Goal: Task Accomplishment & Management: Manage account settings

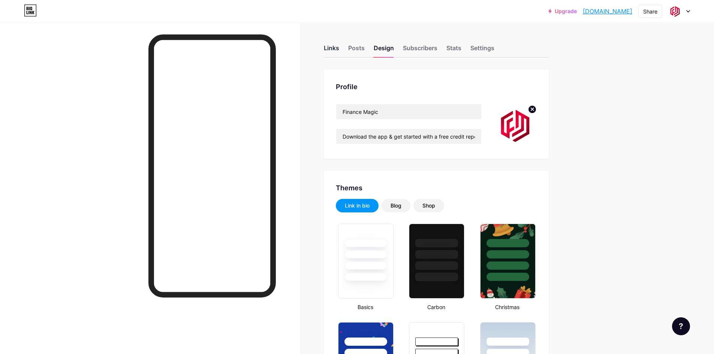
click at [332, 51] on div "Links" at bounding box center [331, 49] width 15 height 13
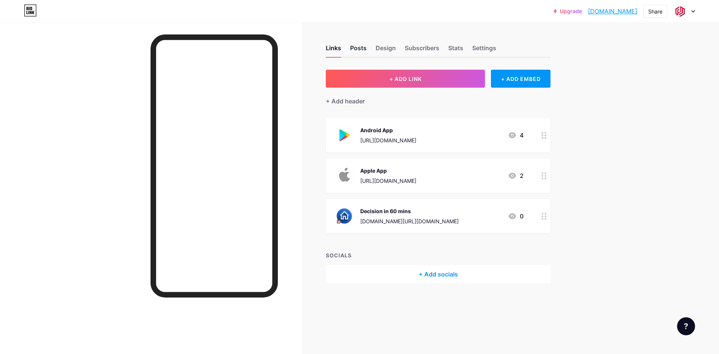
click at [357, 50] on div "Posts" at bounding box center [358, 49] width 16 height 13
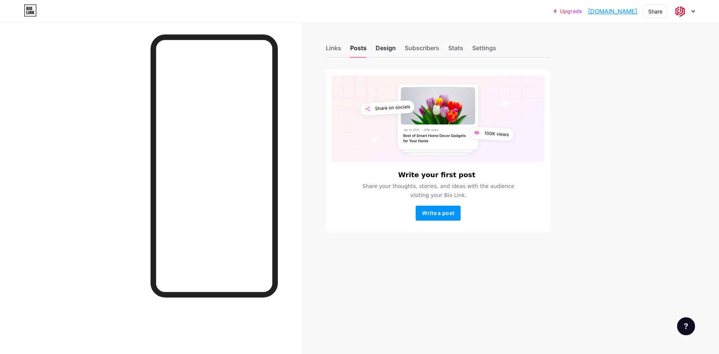
click at [384, 51] on div "Design" at bounding box center [386, 49] width 20 height 13
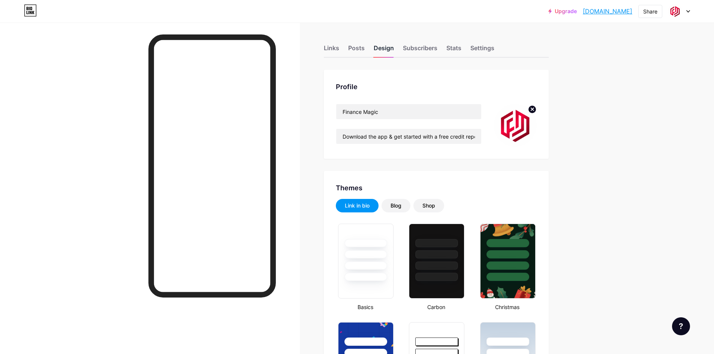
type input "#3ebbcc"
type input "#454545"
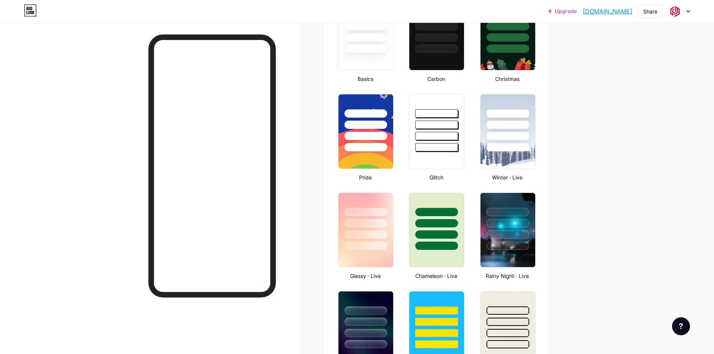
scroll to position [230, 0]
